Goal: Navigation & Orientation: Understand site structure

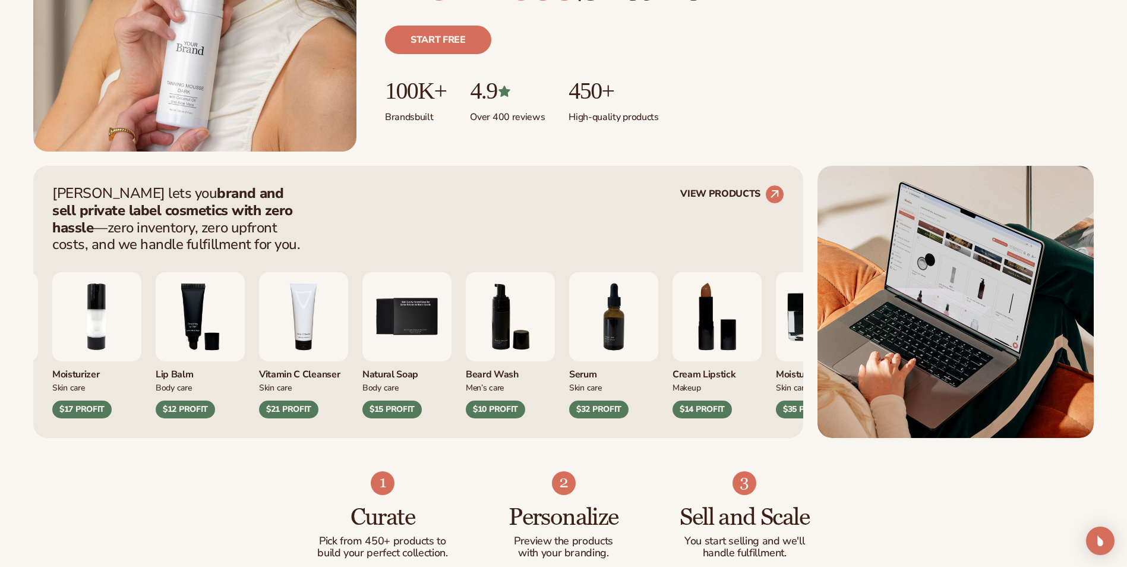
scroll to position [356, 0]
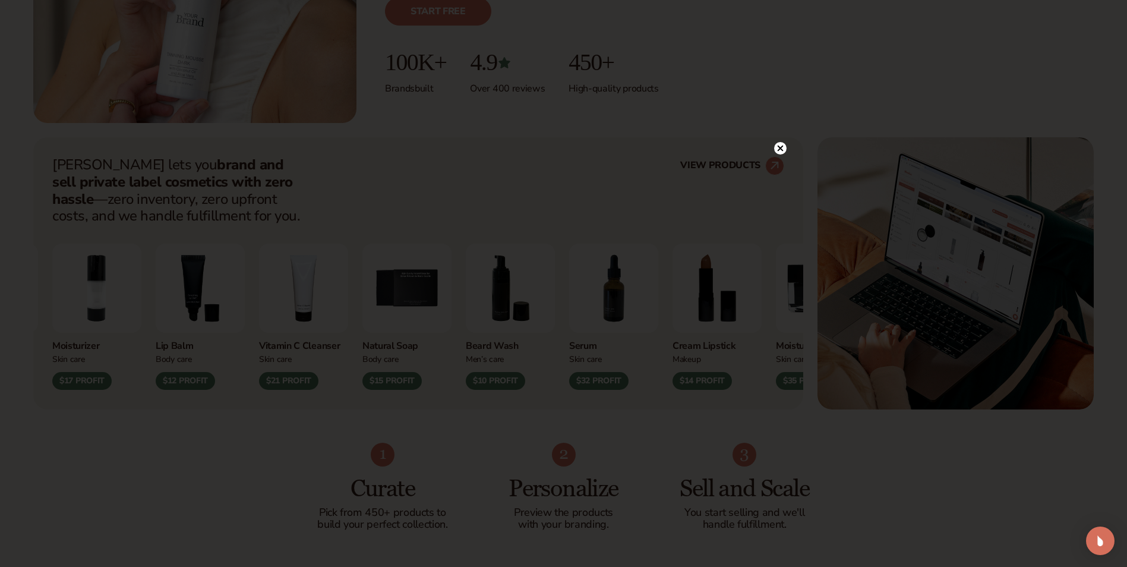
click at [779, 120] on div at bounding box center [563, 283] width 1127 height 567
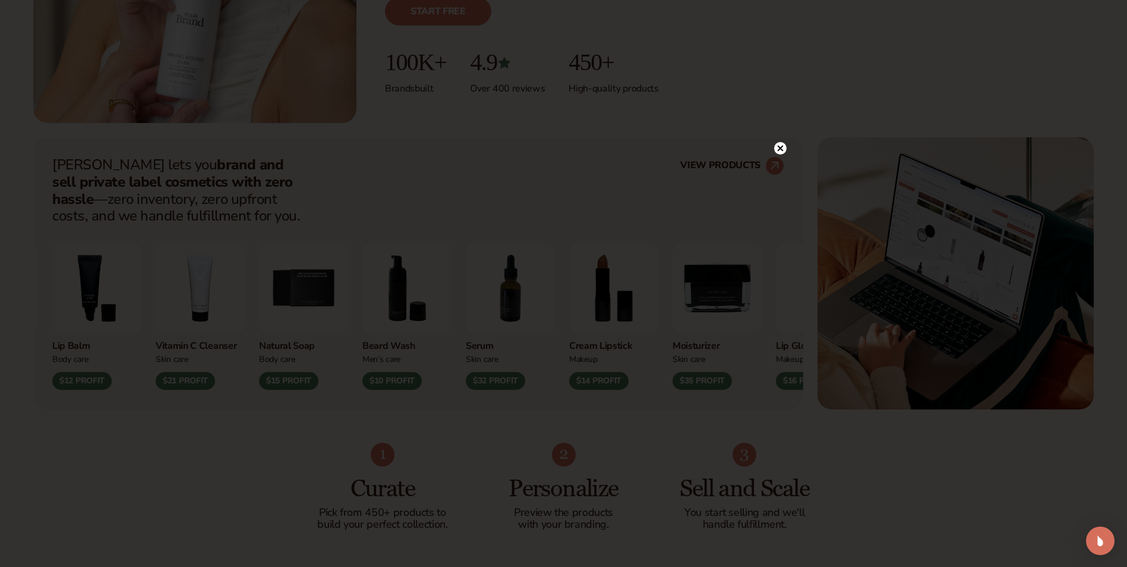
click at [778, 142] on icon at bounding box center [780, 148] width 12 height 12
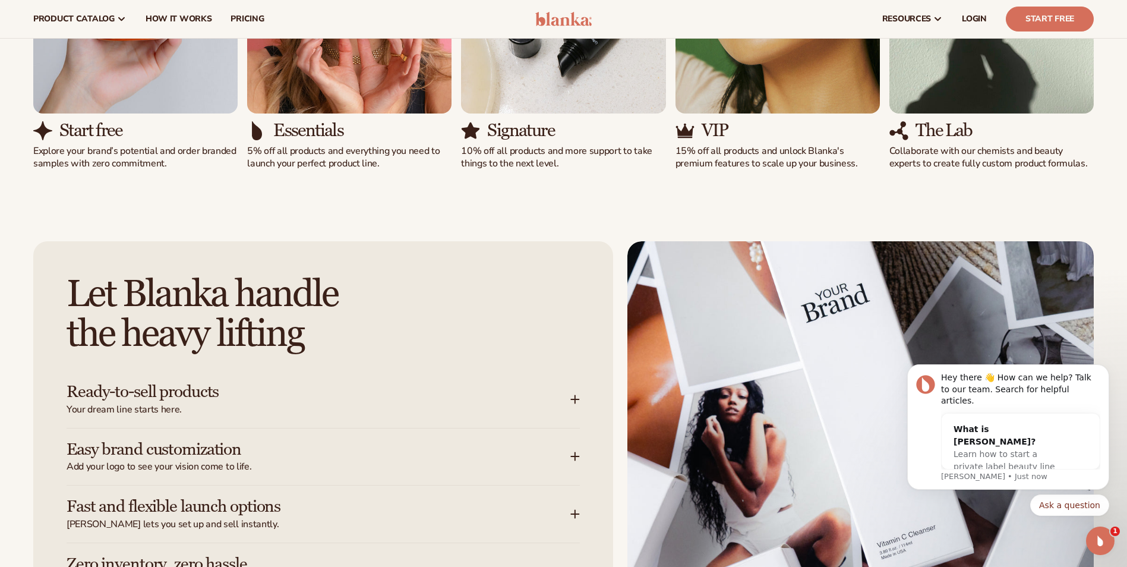
scroll to position [0, 0]
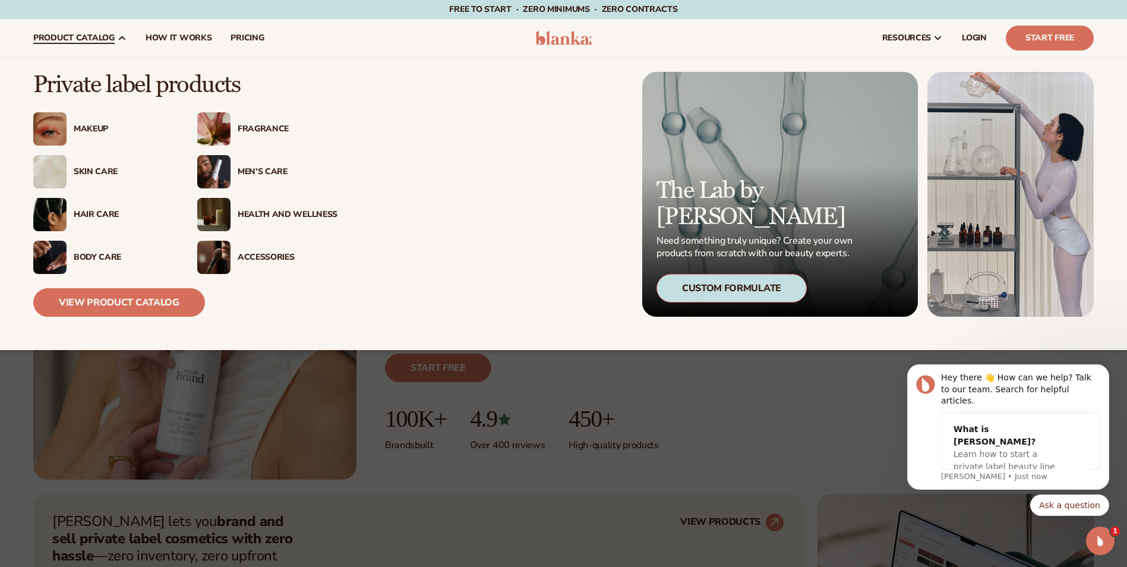
click at [251, 207] on div "Health And Wellness" at bounding box center [267, 214] width 140 height 33
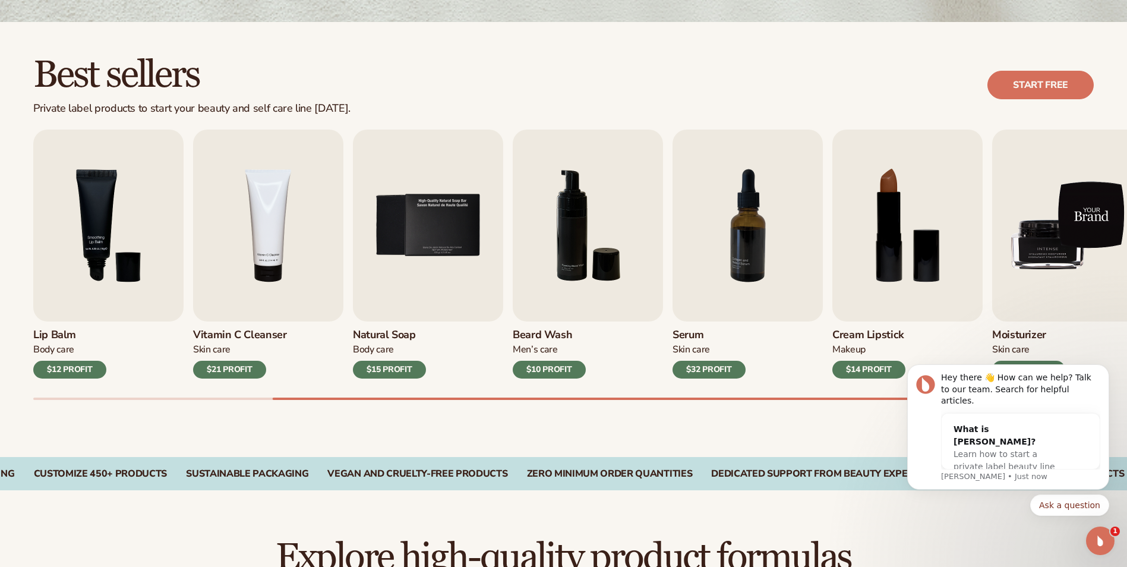
click at [1084, 212] on img "9 / 9" at bounding box center [1067, 226] width 150 height 192
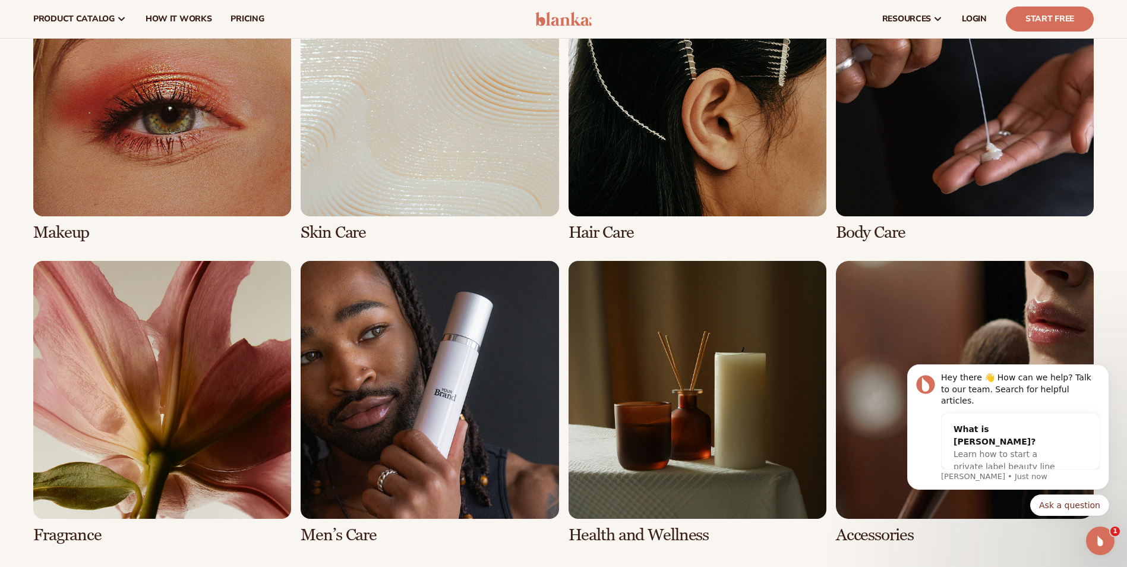
scroll to position [907, 0]
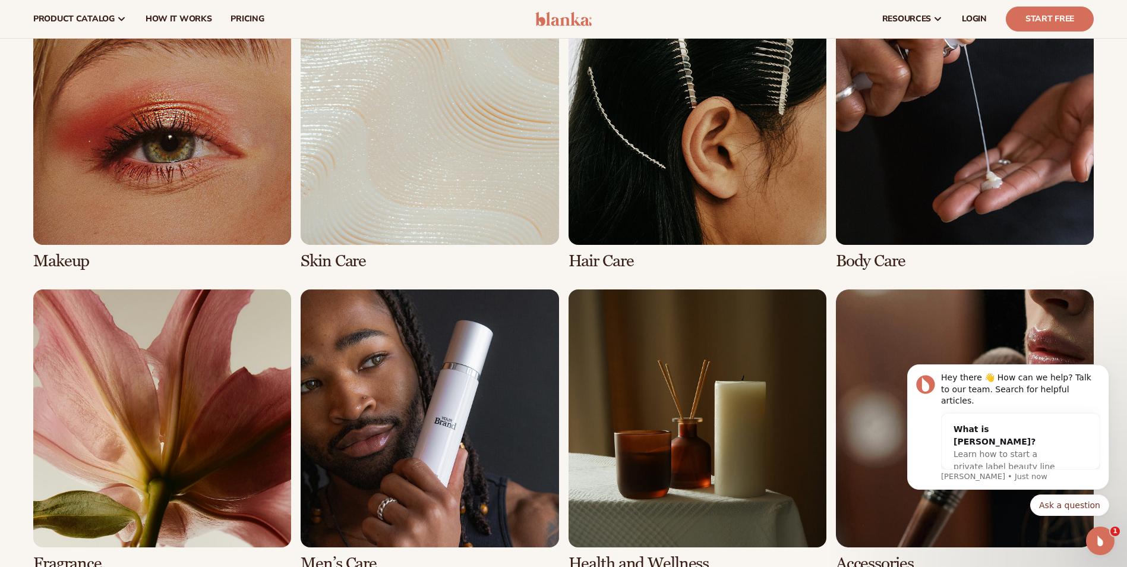
click at [702, 166] on link "3 / 8" at bounding box center [698, 128] width 258 height 283
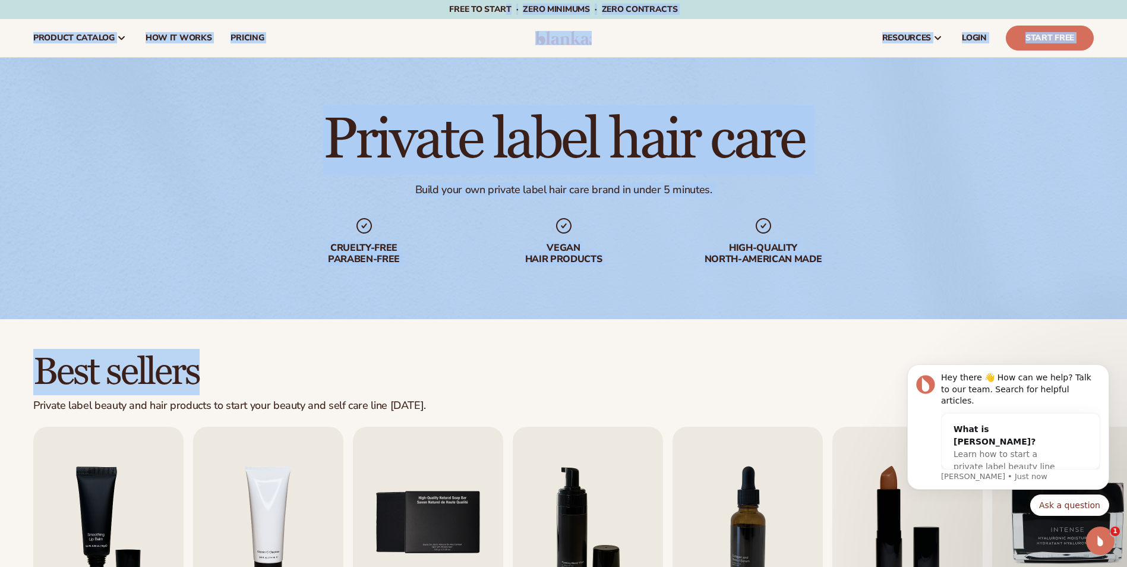
drag, startPoint x: 544, startPoint y: 126, endPoint x: 509, endPoint y: -44, distance: 173.4
click at [509, 0] on html "Skip to content Free to start · ZERO minimums · ZERO contracts · Free to start …" at bounding box center [563, 283] width 1127 height 567
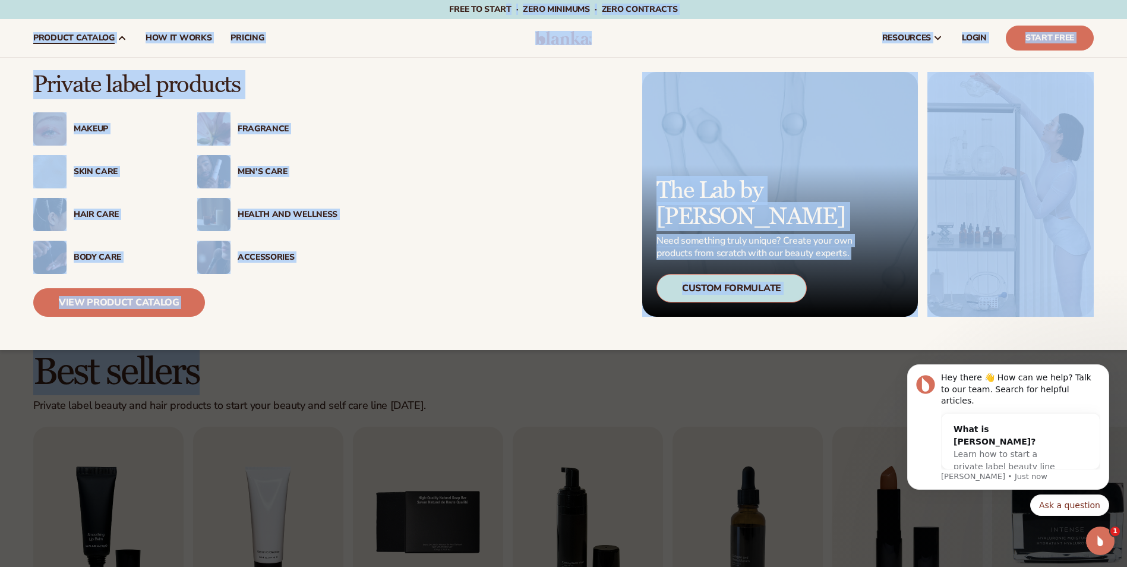
click at [96, 168] on div "Skin Care" at bounding box center [124, 172] width 100 height 10
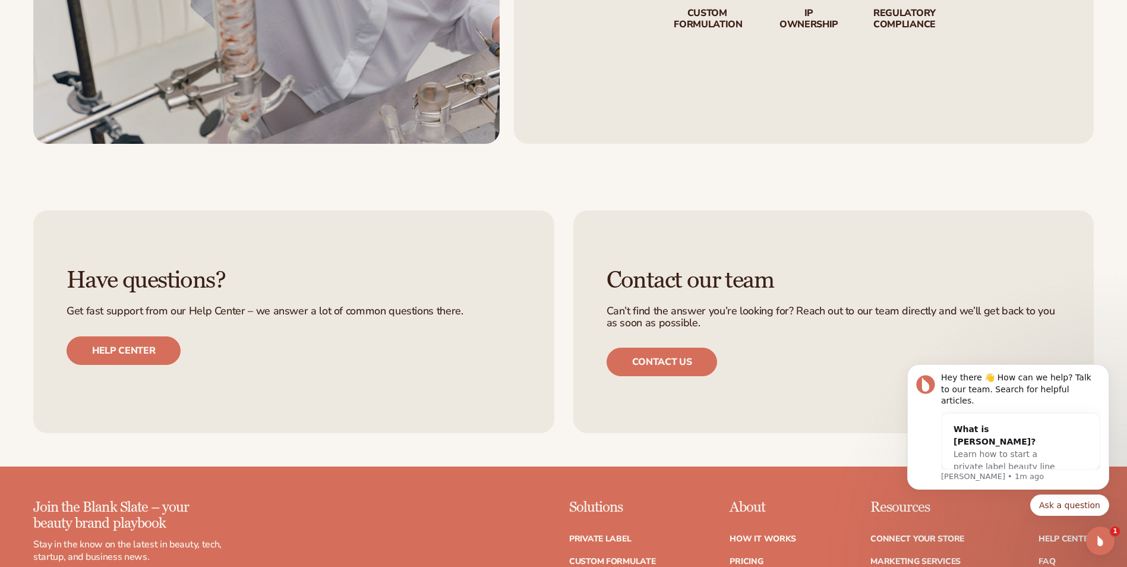
scroll to position [2079, 0]
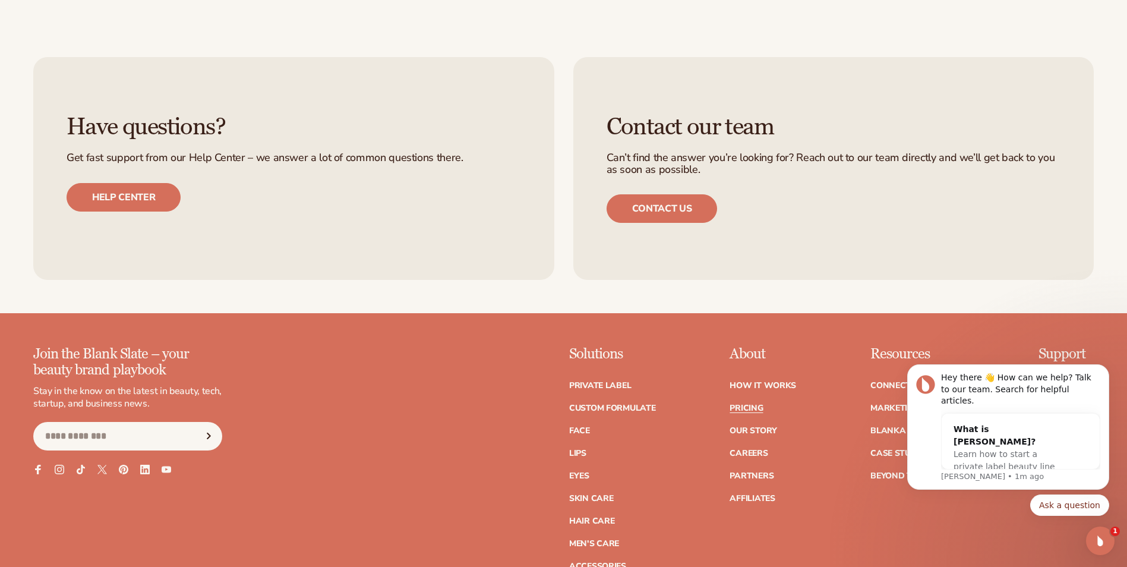
click at [744, 408] on link "Pricing" at bounding box center [746, 408] width 33 height 8
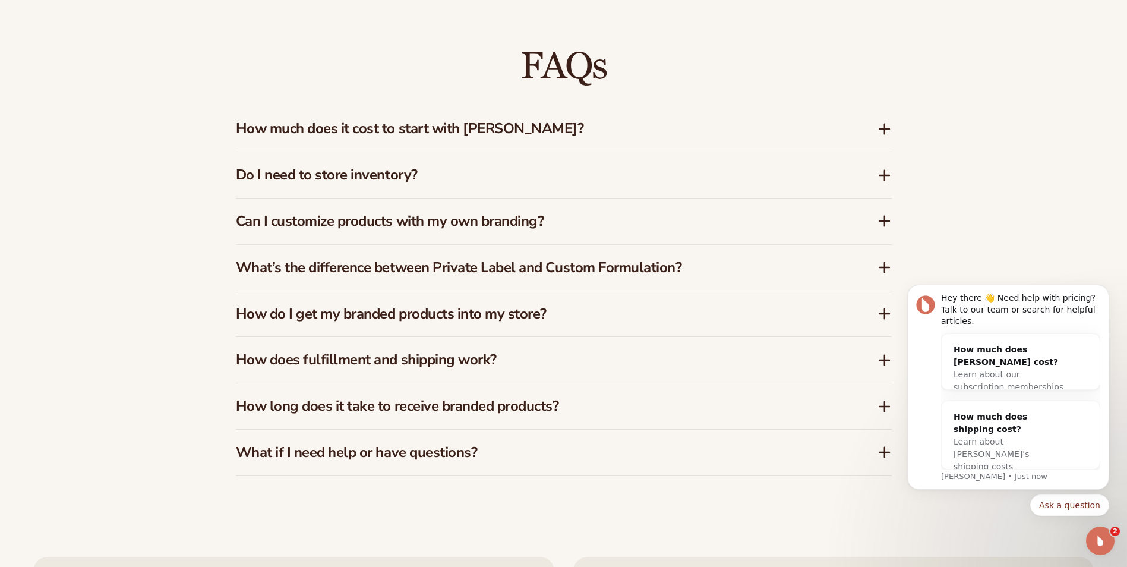
scroll to position [1901, 0]
click at [885, 220] on icon at bounding box center [885, 219] width 0 height 10
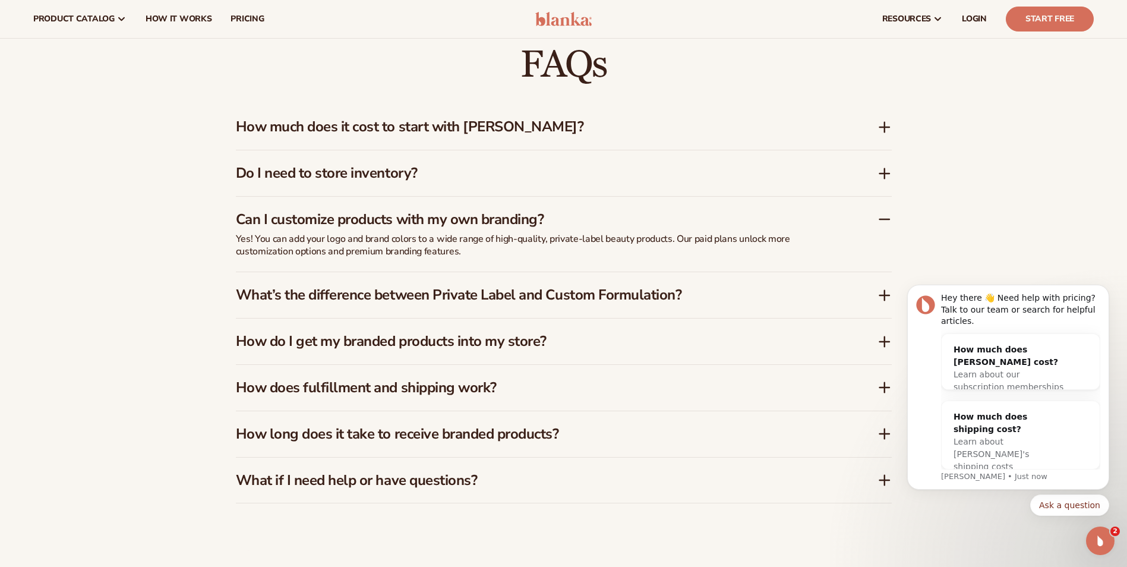
scroll to position [0, 0]
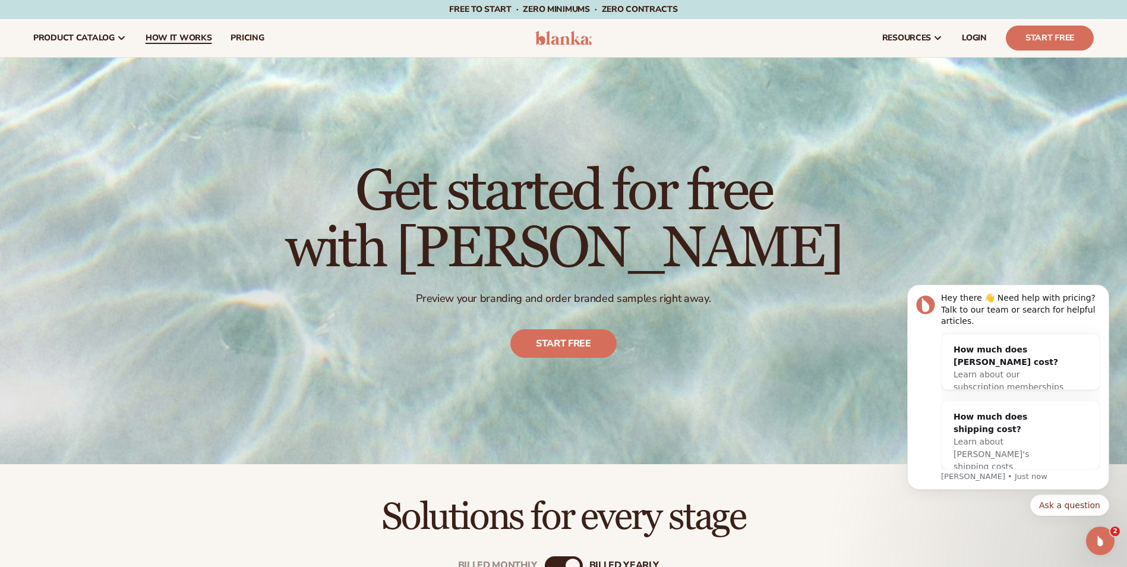
click at [194, 37] on span "How It Works" at bounding box center [179, 38] width 67 height 10
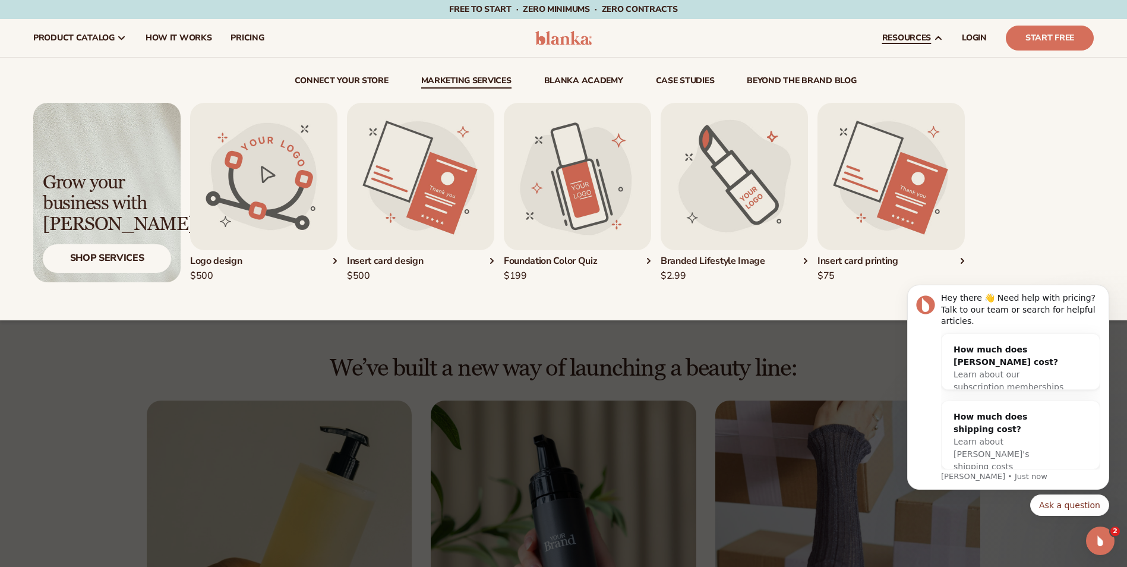
click at [484, 77] on link "Marketing services" at bounding box center [466, 83] width 90 height 12
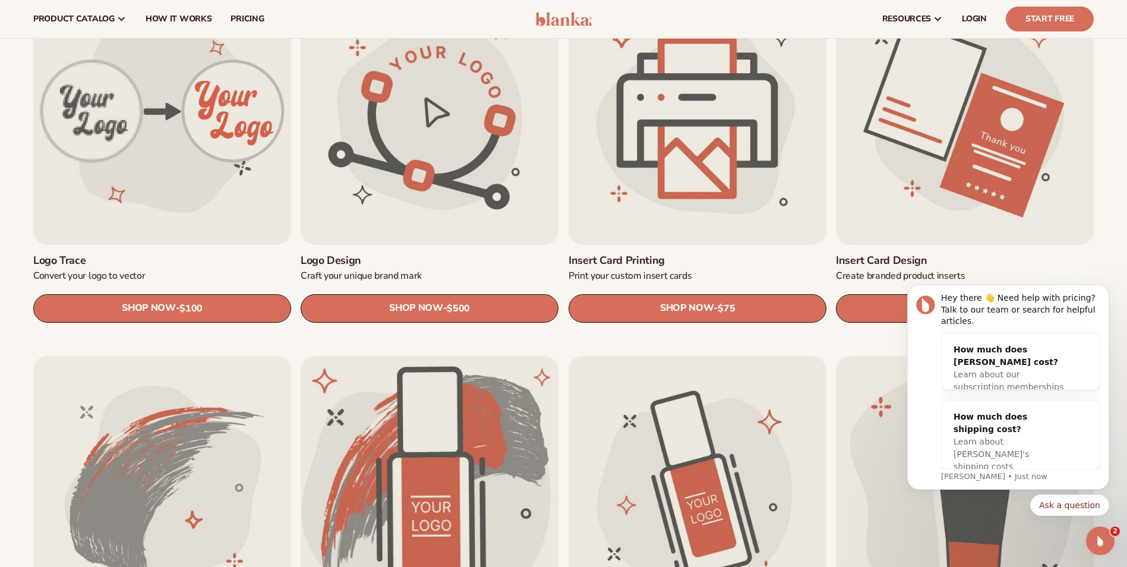
scroll to position [416, 0]
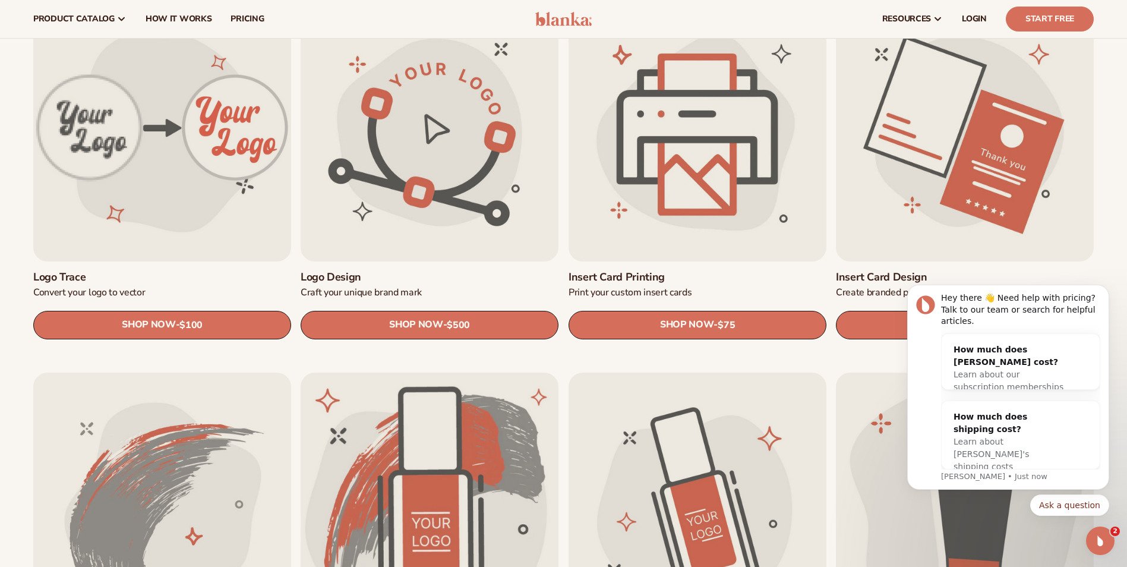
click at [200, 271] on link "Logo trace" at bounding box center [162, 277] width 258 height 13
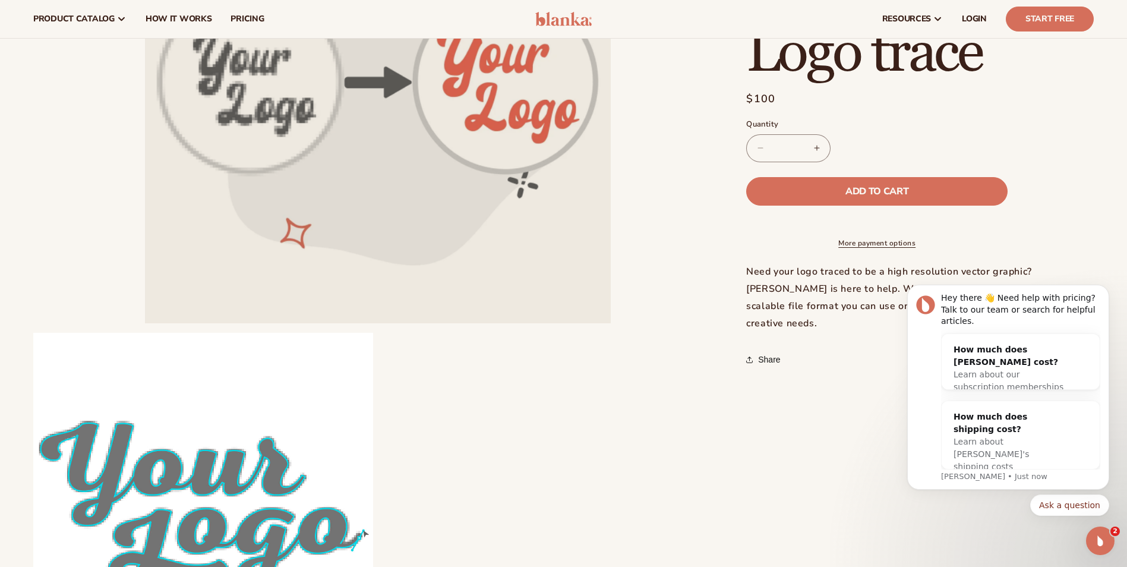
scroll to position [222, 0]
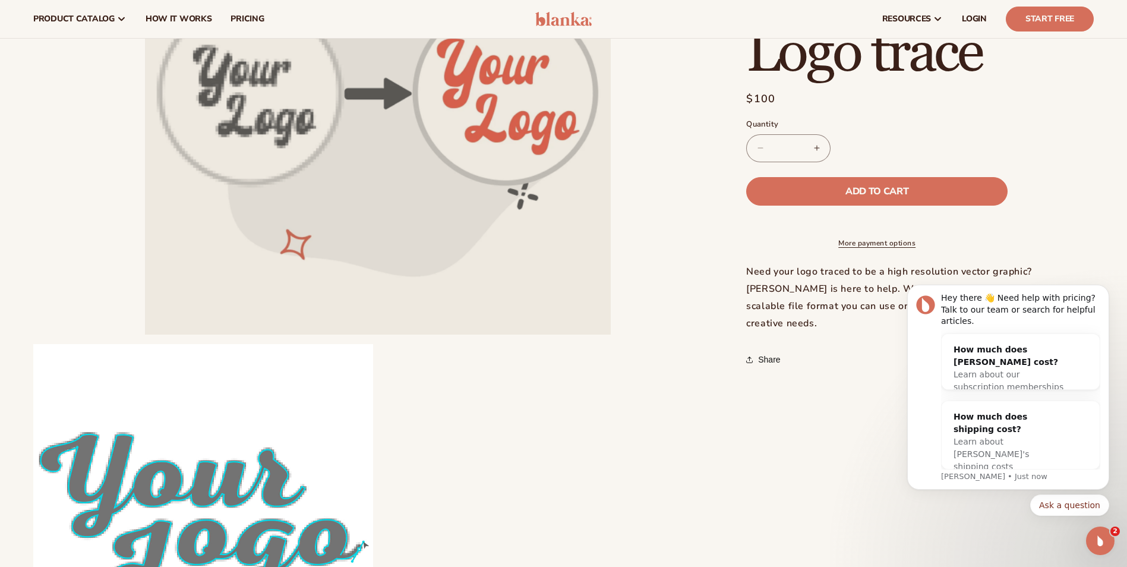
click at [958, 526] on body "Hey there 👋 Need help with pricing? Talk to our team or search for helpful arti…" at bounding box center [1008, 396] width 228 height 268
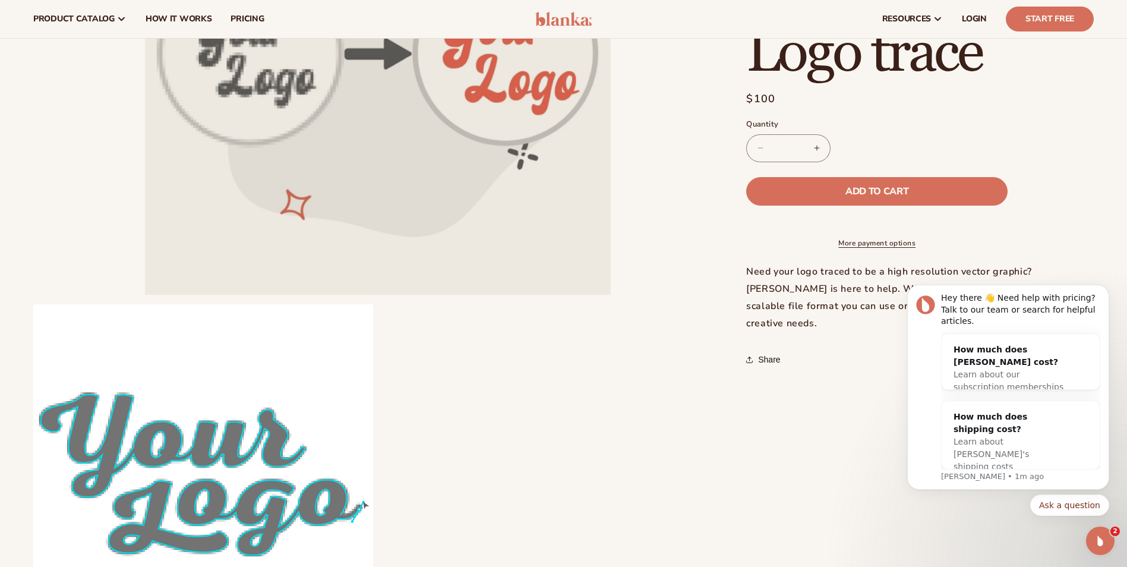
scroll to position [0, 0]
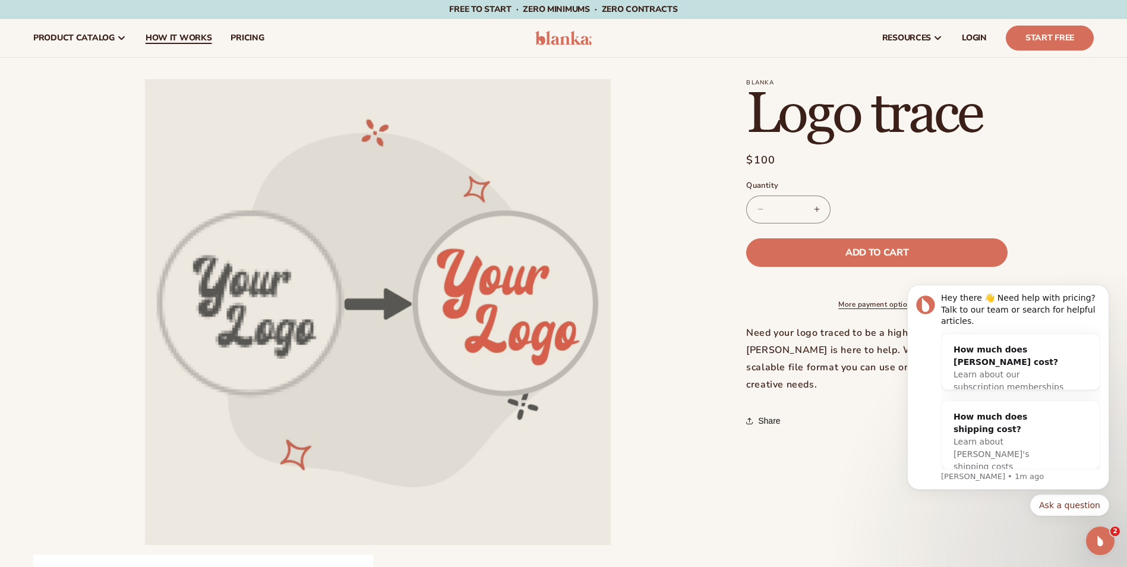
click at [174, 34] on span "How It Works" at bounding box center [179, 38] width 67 height 10
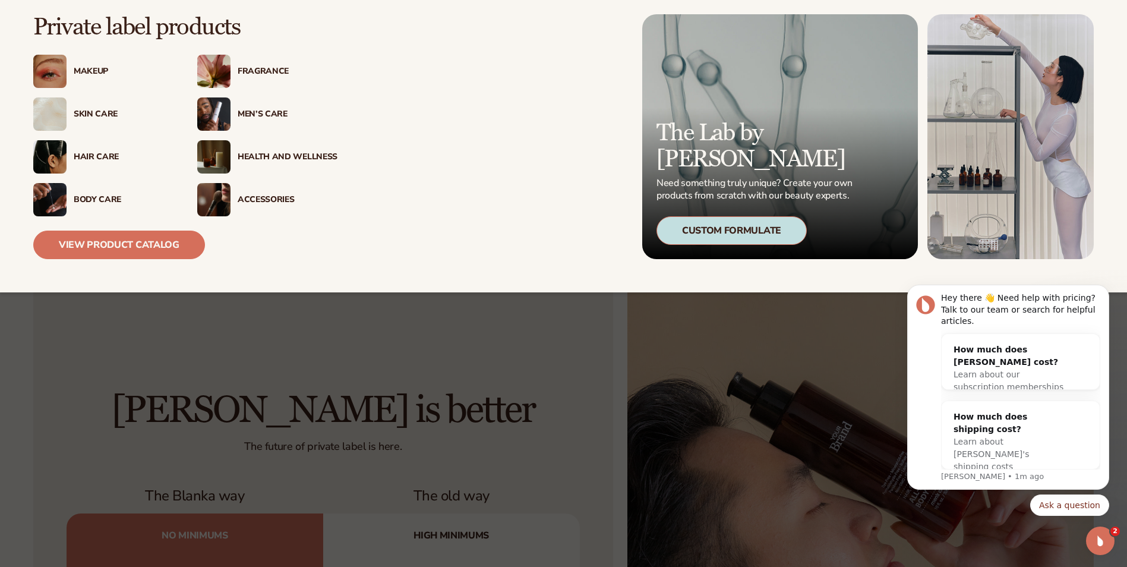
scroll to position [1248, 0]
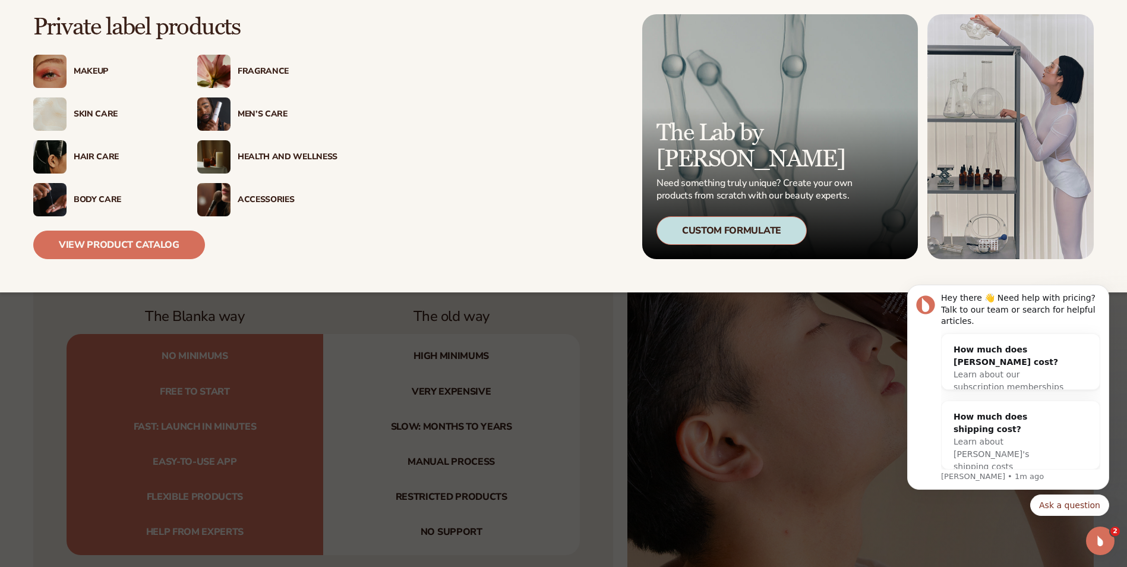
click at [438, 154] on div "Private label products Makeup" at bounding box center [259, 136] width 453 height 245
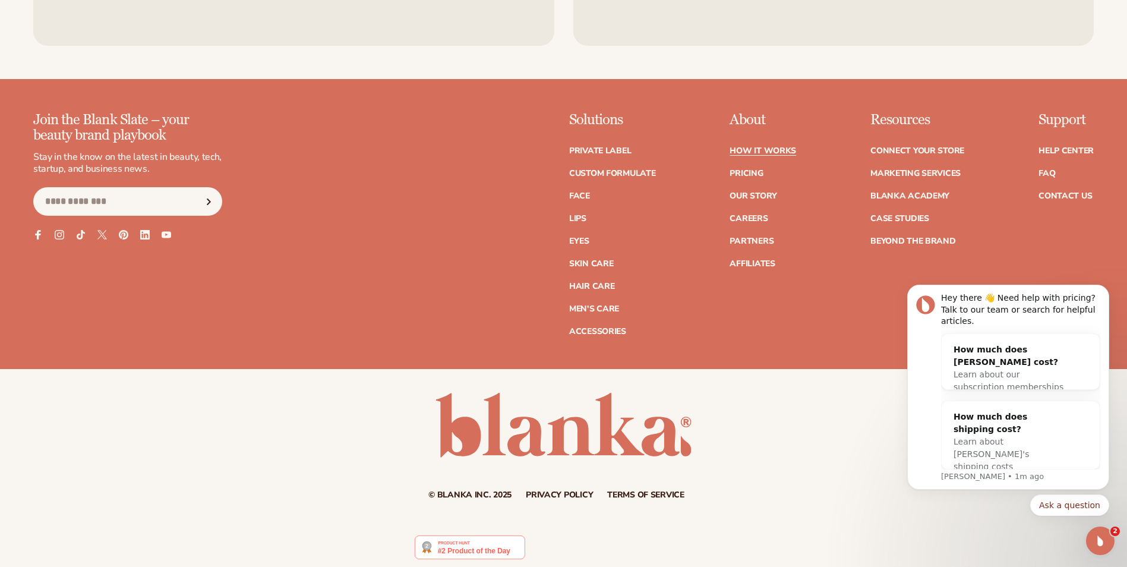
scroll to position [3098, 0]
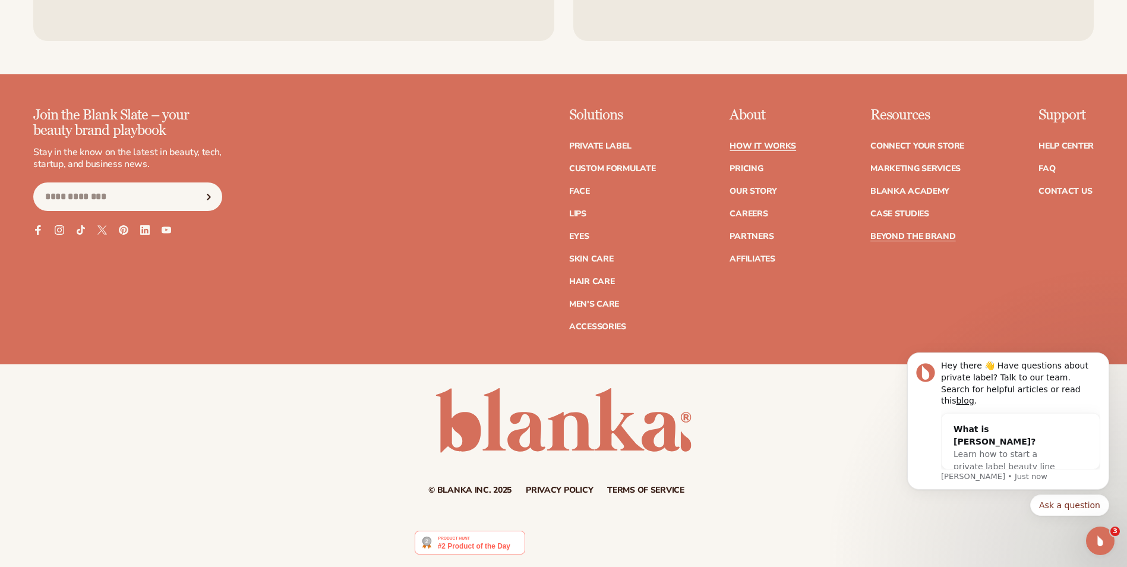
click at [899, 233] on link "Beyond the brand" at bounding box center [913, 236] width 86 height 8
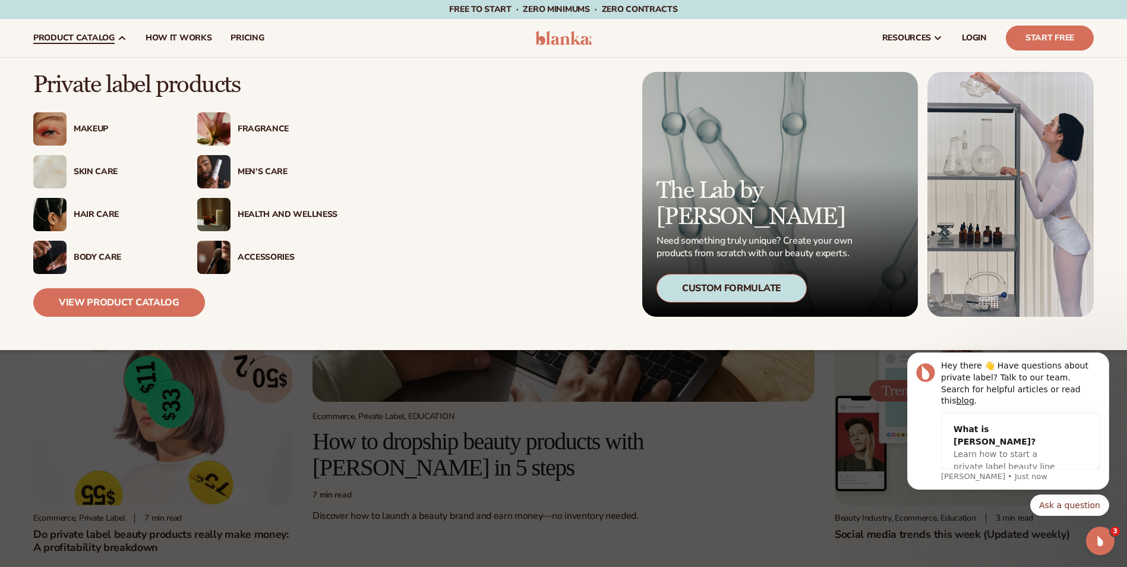
click at [253, 129] on div "Fragrance" at bounding box center [288, 129] width 100 height 10
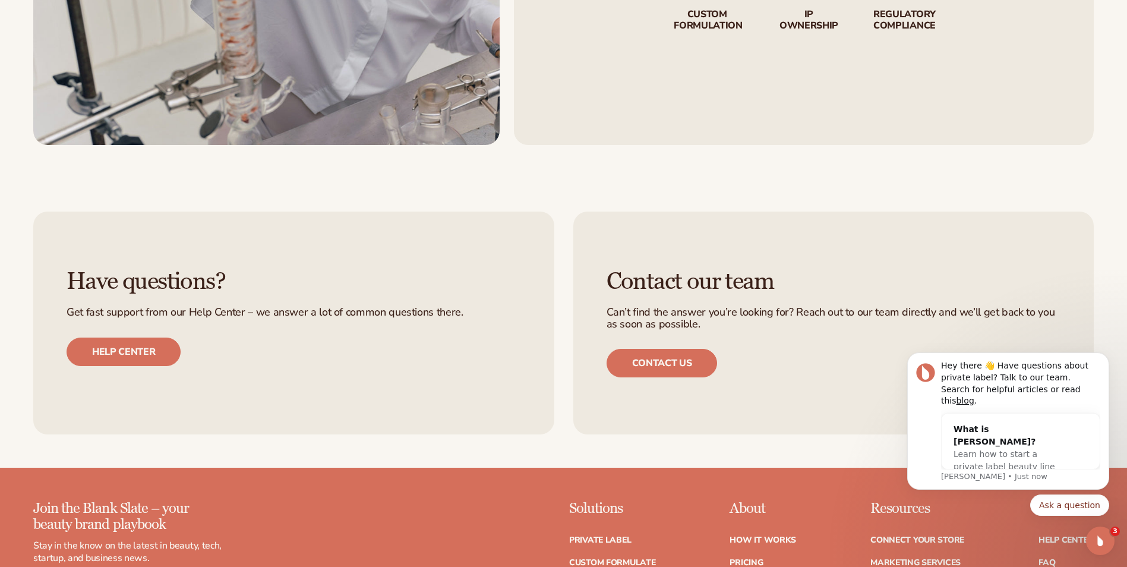
scroll to position [2198, 0]
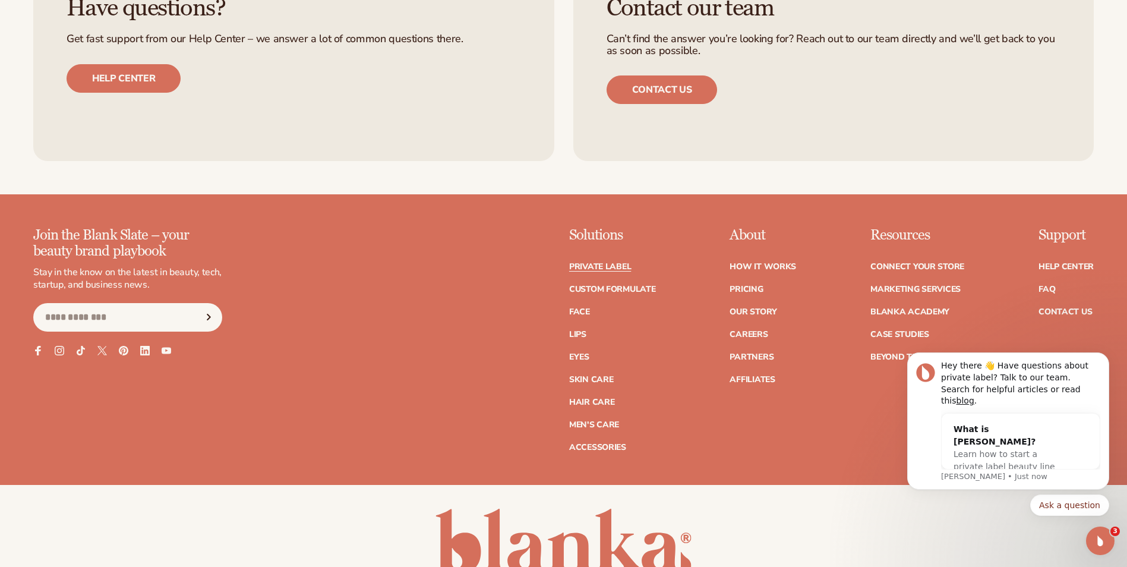
click at [601, 266] on link "Private label" at bounding box center [600, 267] width 62 height 8
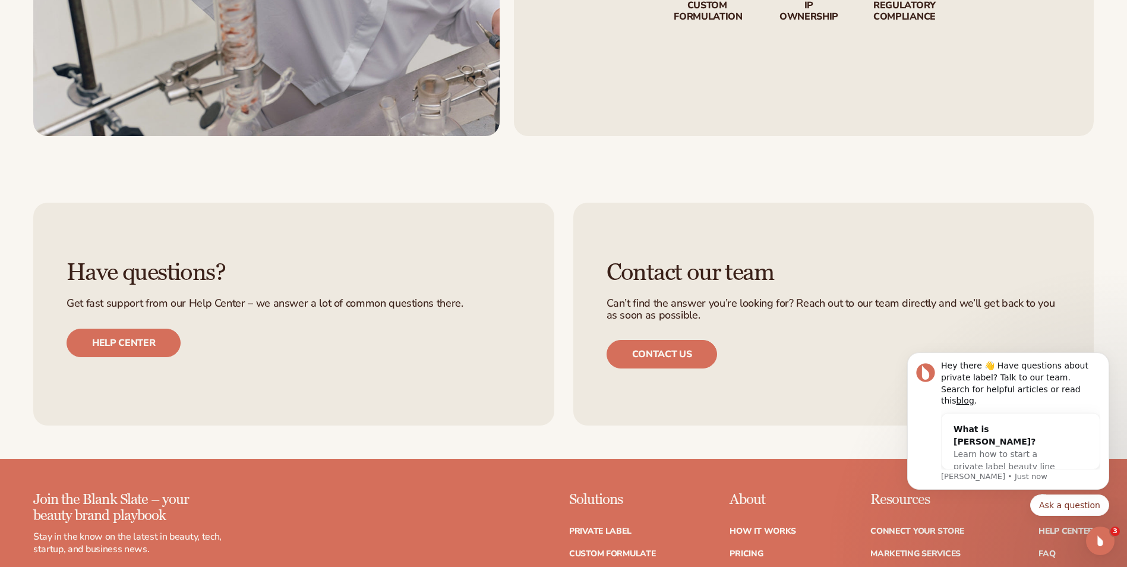
scroll to position [2258, 0]
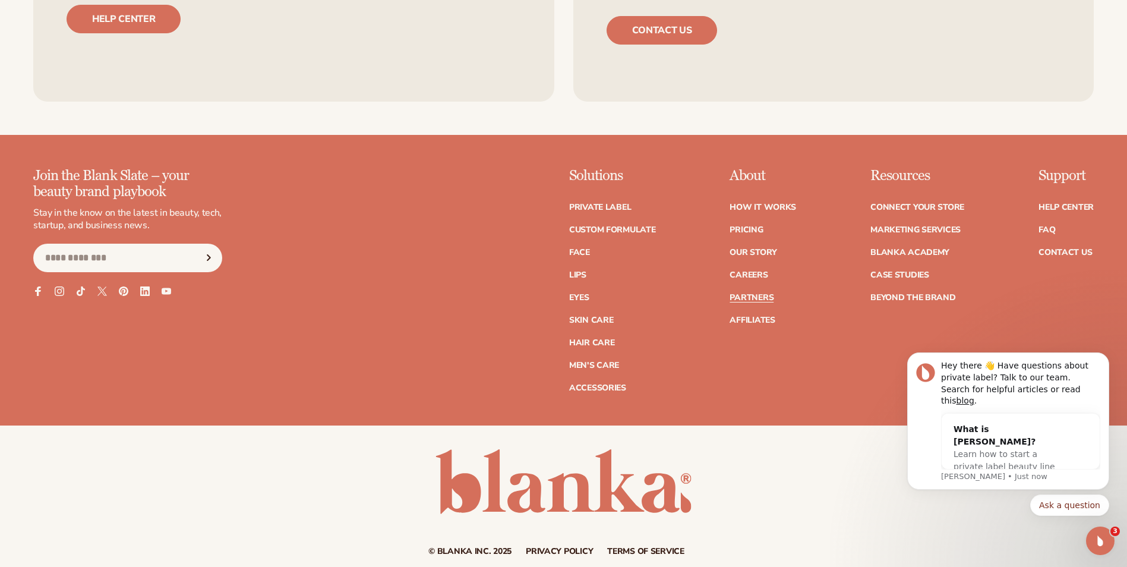
click at [762, 297] on link "Partners" at bounding box center [752, 297] width 44 height 8
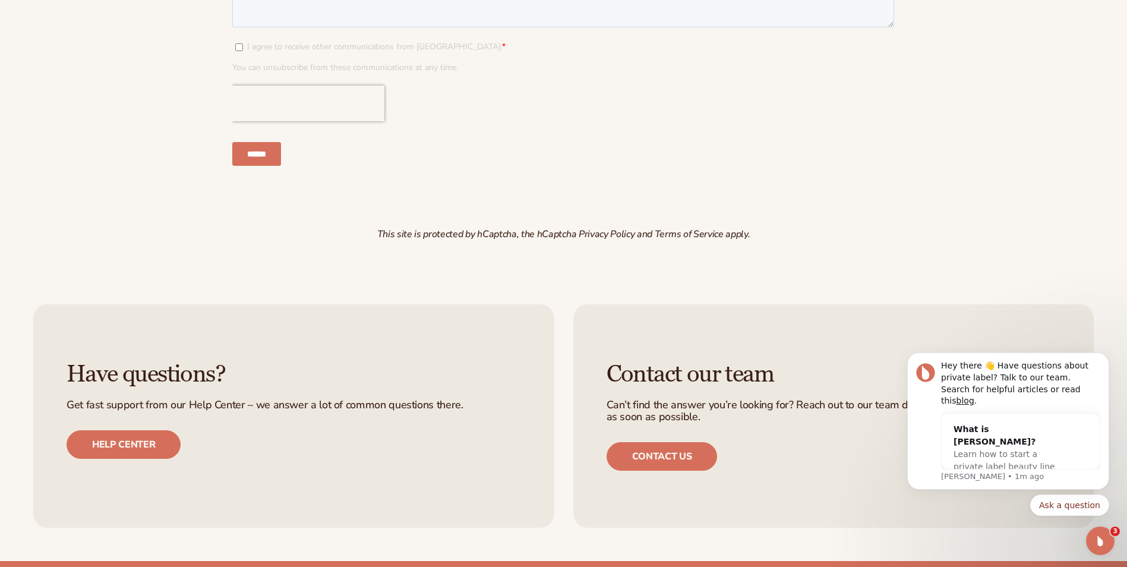
scroll to position [1901, 0]
